Goal: Information Seeking & Learning: Learn about a topic

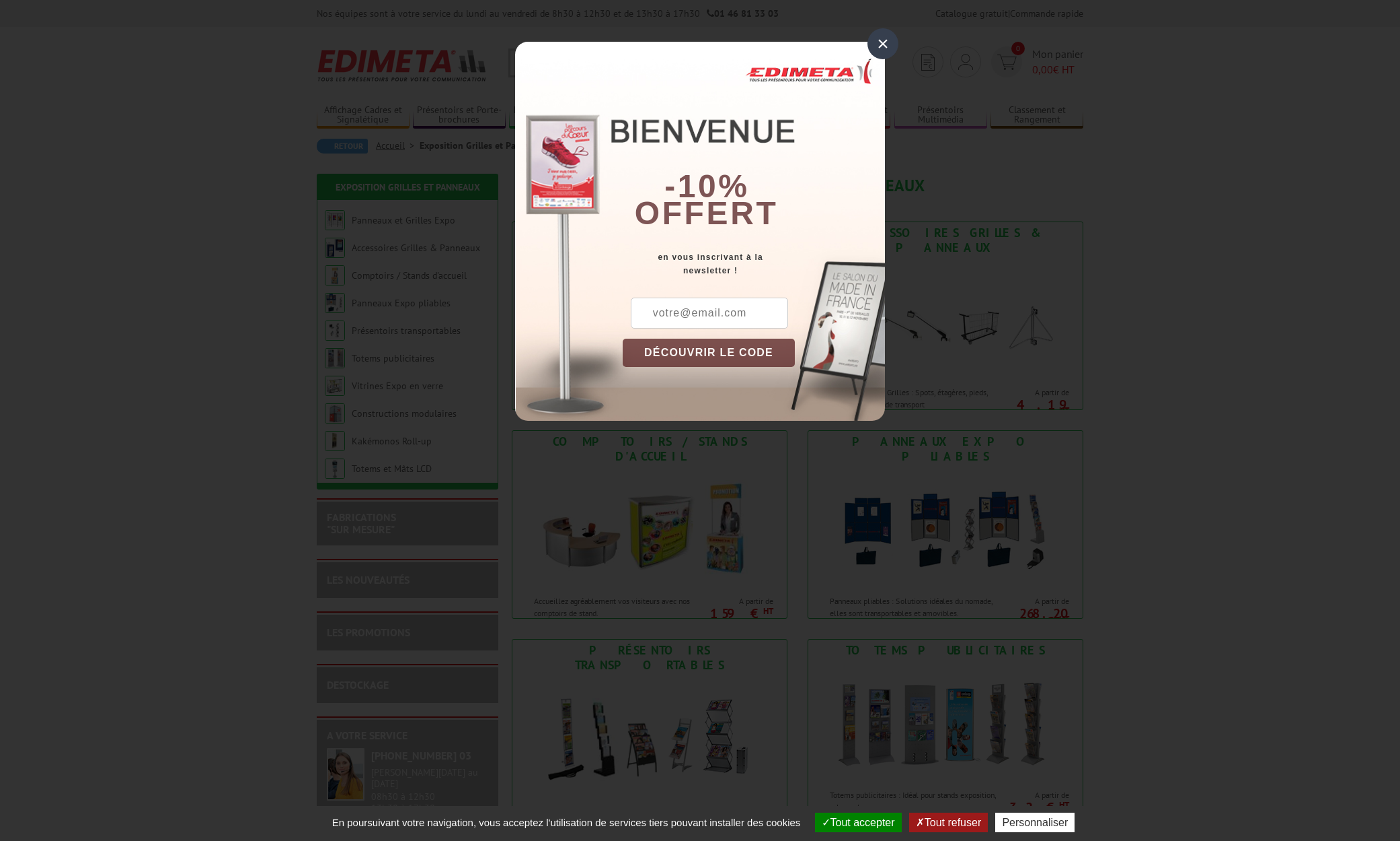
click at [880, 42] on div "×" at bounding box center [882, 43] width 31 height 31
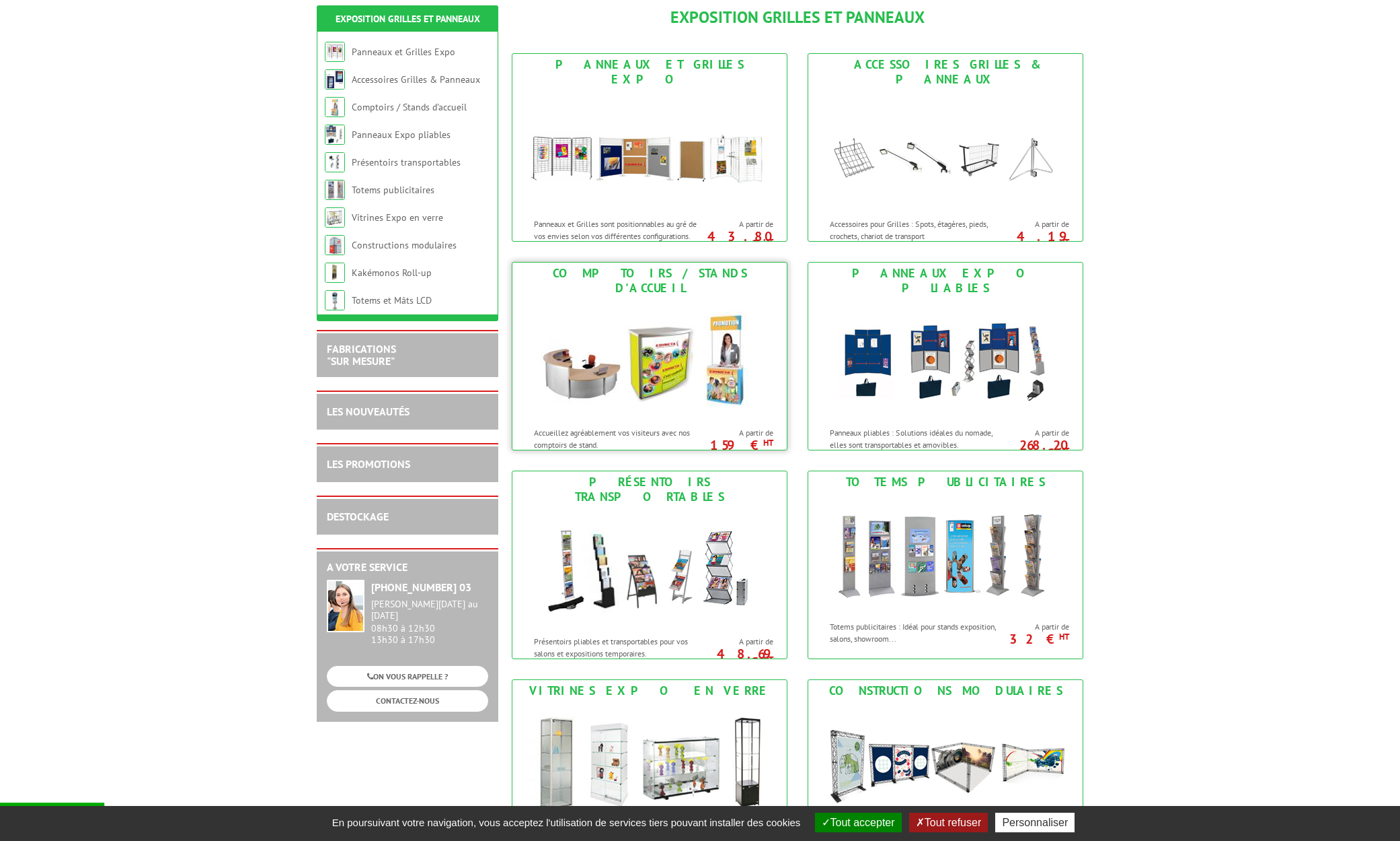
scroll to position [280, 0]
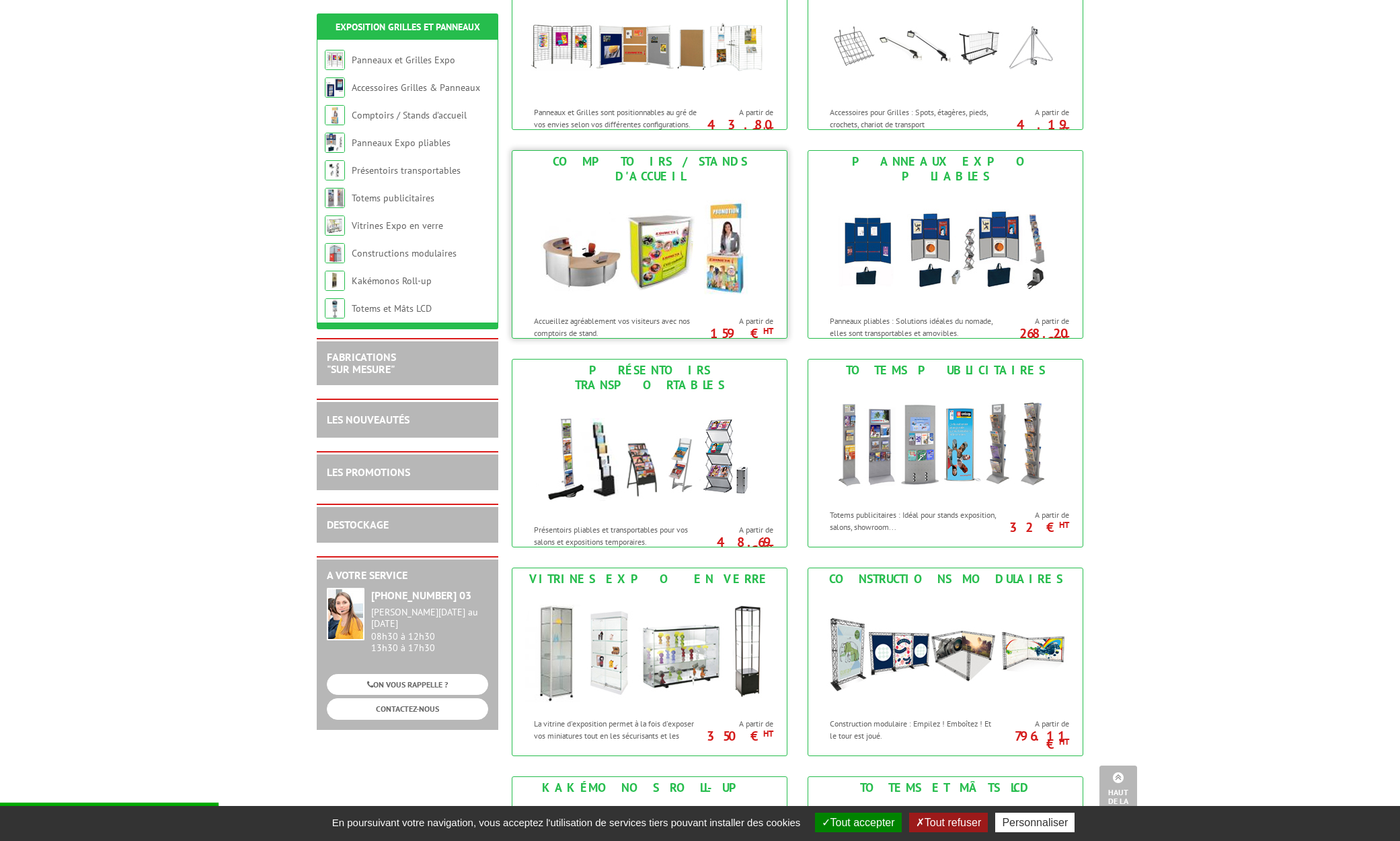
click at [580, 236] on img at bounding box center [650, 247] width 249 height 121
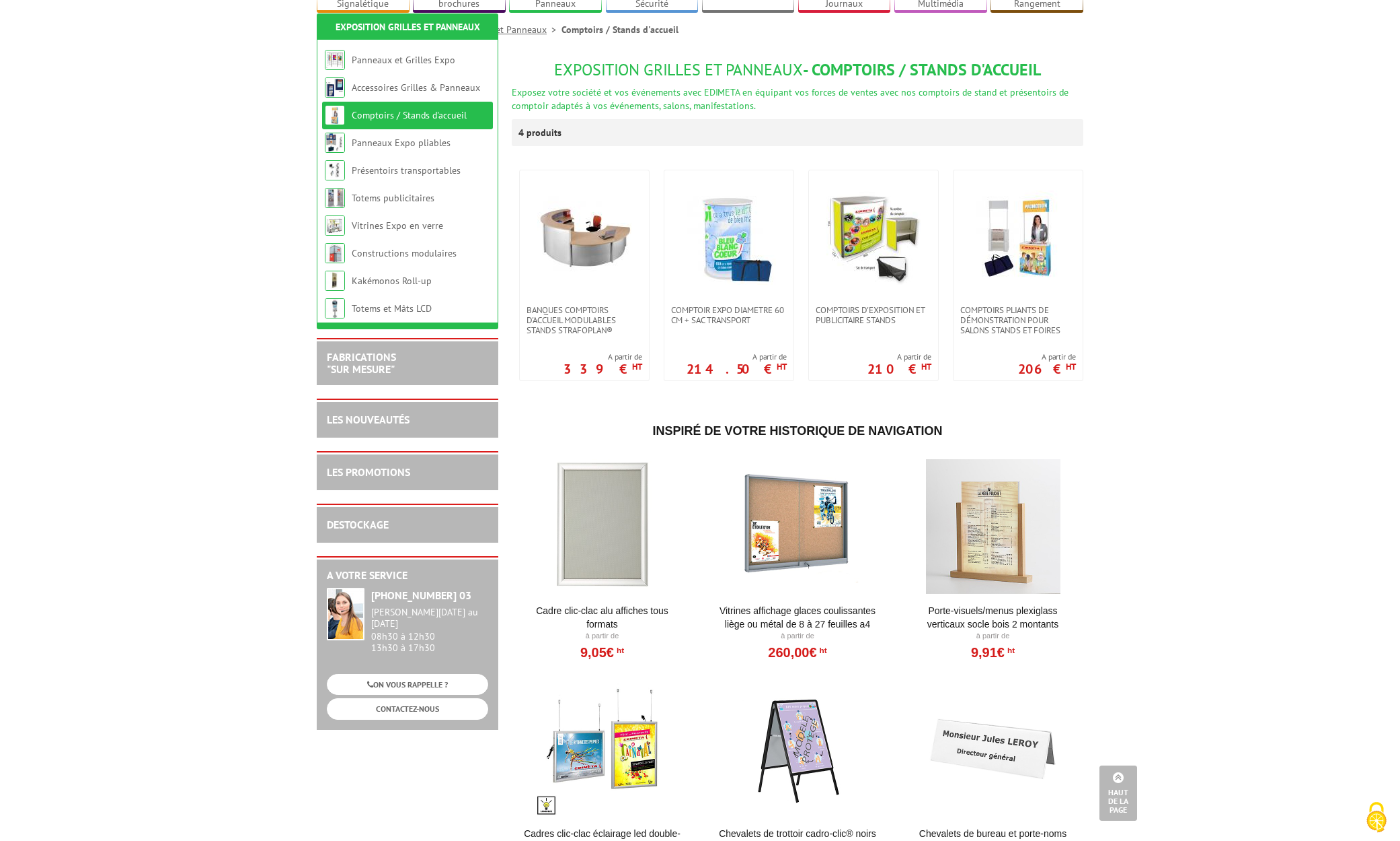
scroll to position [89, 0]
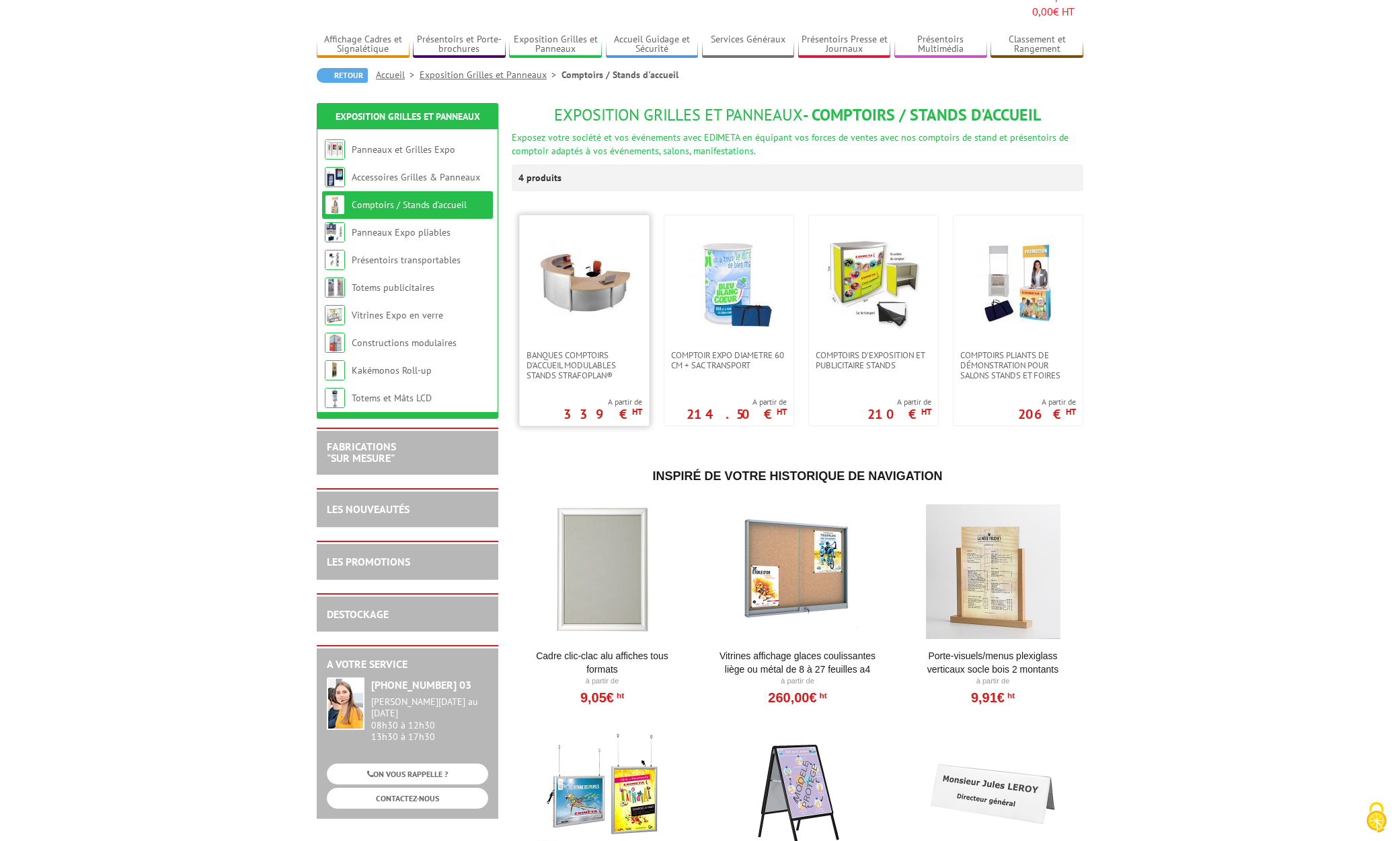
click at [582, 305] on img at bounding box center [584, 282] width 94 height 94
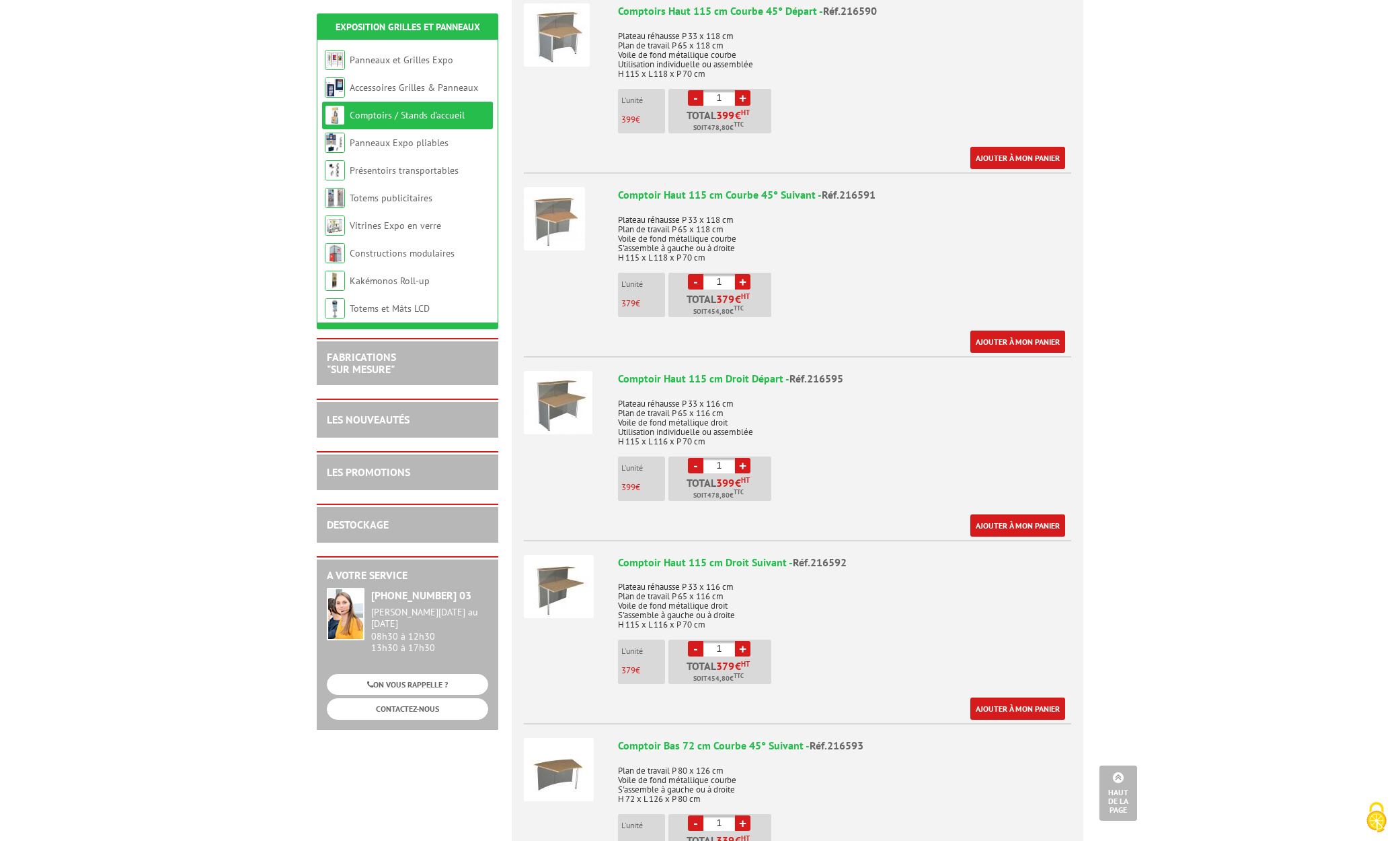
scroll to position [980, 0]
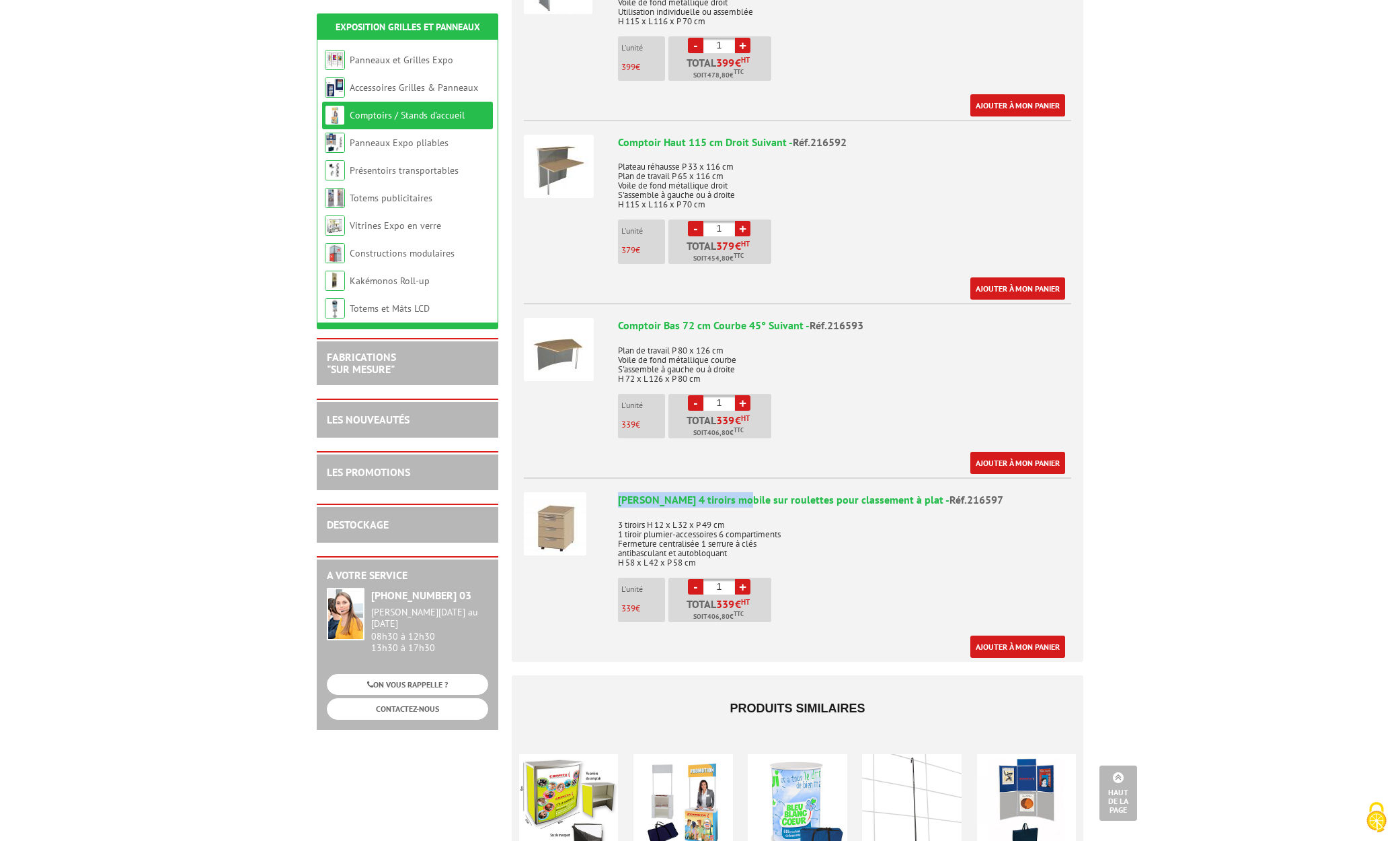
drag, startPoint x: 621, startPoint y: 483, endPoint x: 762, endPoint y: 483, distance: 141.0
click at [747, 492] on div "Caisson 4 tiroirs mobile sur roulettes pour classement à plat - Réf.216597" at bounding box center [845, 500] width 454 height 16
drag, startPoint x: 902, startPoint y: 483, endPoint x: 896, endPoint y: 487, distance: 7.2
click at [896, 492] on div "Caisson 4 tiroirs mobile sur roulettes pour classement à plat - Réf.216597" at bounding box center [845, 500] width 454 height 16
click at [935, 520] on p "3 tiroirs H 12 x L 32 x P 49 cm 1 tiroir plumier-accessoires 6 compartiments Fe…" at bounding box center [845, 539] width 454 height 57
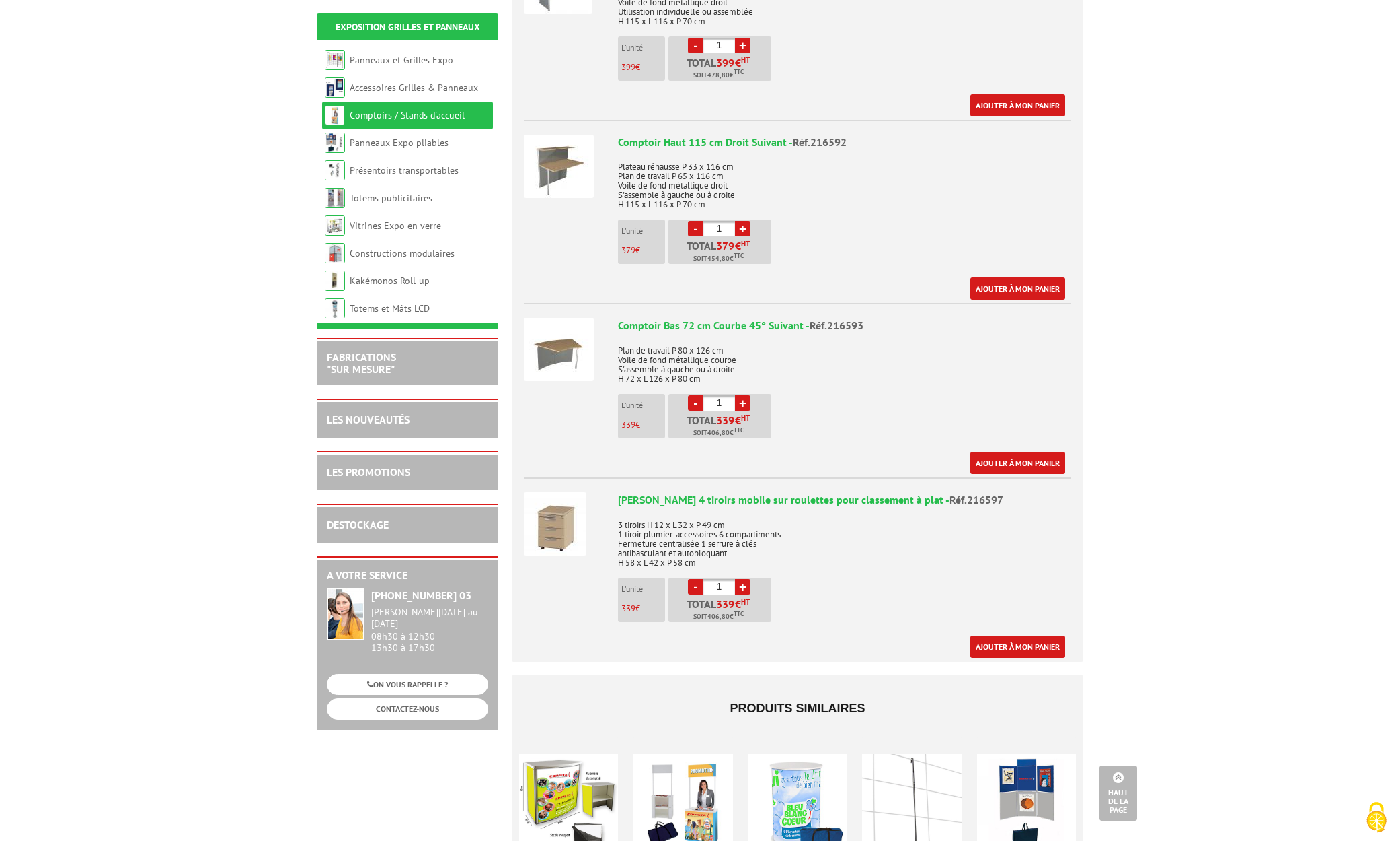
click at [933, 515] on p "3 tiroirs H 12 x L 32 x P 49 cm 1 tiroir plumier-accessoires 6 compartiments Fe…" at bounding box center [845, 539] width 454 height 57
